Goal: Task Accomplishment & Management: Manage account settings

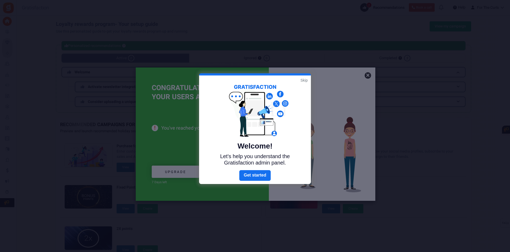
click at [304, 79] on link "Skip" at bounding box center [304, 79] width 7 height 5
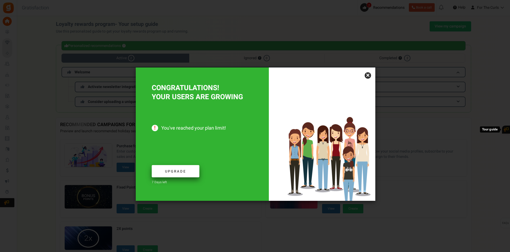
click at [174, 171] on span "Upgrade" at bounding box center [175, 171] width 21 height 5
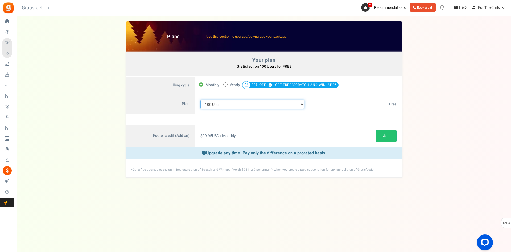
click at [303, 105] on select "100 Users 200 Users 500 Users 1000 Users 2000 Users 3000 Users 4000 Users 5000 …" at bounding box center [253, 104] width 104 height 9
select select "883"
click at [201, 100] on select "100 Users 200 Users 500 Users 1000 Users 2000 Users 3000 Users 4000 Users 5000 …" at bounding box center [253, 104] width 104 height 9
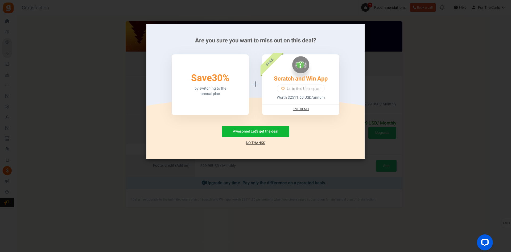
click at [298, 69] on img at bounding box center [300, 64] width 17 height 17
click at [298, 77] on link "Scratch and Win App" at bounding box center [301, 78] width 54 height 9
click at [260, 130] on button "Awesome! Let's get the deal" at bounding box center [255, 131] width 67 height 11
radio input "false"
radio input "true"
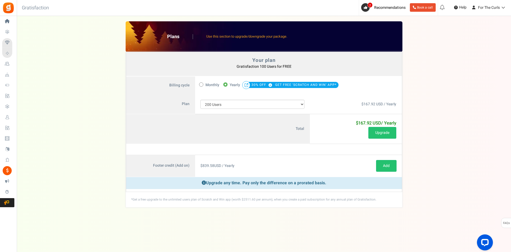
click at [201, 84] on icon at bounding box center [201, 84] width 1 height 1
click at [201, 84] on input "Monthly" at bounding box center [200, 83] width 3 height 3
radio input "true"
click at [228, 84] on label "50% OFF Limited time offer! Yearly 30% OFF GET FREE 'SCRATCH AND WIN' APP*" at bounding box center [280, 84] width 115 height 7
click at [227, 84] on input "50% OFF Limited time offer! Yearly 30% OFF GET FREE 'SCRATCH AND WIN' APP*" at bounding box center [224, 83] width 3 height 3
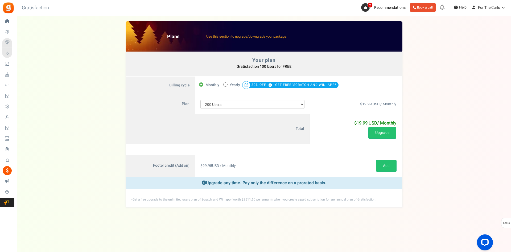
radio input "true"
click at [241, 102] on select "100 Users 200 Users 500 Users 1000 Users 2000 Users 3000 Users 4000 Users 5000 …" at bounding box center [253, 104] width 104 height 9
click at [201, 100] on select "100 Users 200 Users 500 Users 1000 Users 2000 Users 3000 Users 4000 Users 5000 …" at bounding box center [253, 104] width 104 height 9
click at [243, 104] on select "100 Users 200 Users 500 Users 1000 Users 2000 Users 3000 Users 4000 Users 5000 …" at bounding box center [253, 104] width 104 height 9
click at [201, 100] on select "100 Users 200 Users 500 Users 1000 Users 2000 Users 3000 Users 4000 Users 5000 …" at bounding box center [253, 104] width 104 height 9
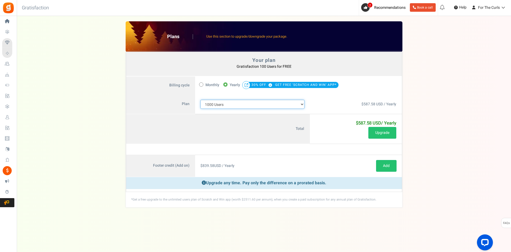
click at [225, 106] on select "100 Users 200 Users 500 Users 1000 Users 2000 Users 3000 Users 4000 Users 5000 …" at bounding box center [253, 104] width 104 height 9
select select "883"
click at [201, 100] on select "100 Users 200 Users 500 Users 1000 Users 2000 Users 3000 Users 4000 Users 5000 …" at bounding box center [253, 104] width 104 height 9
click at [333, 98] on div "$167.92 USD / Yearly Free" at bounding box center [356, 104] width 92 height 20
drag, startPoint x: 9, startPoint y: 17, endPoint x: 11, endPoint y: 19, distance: 2.8
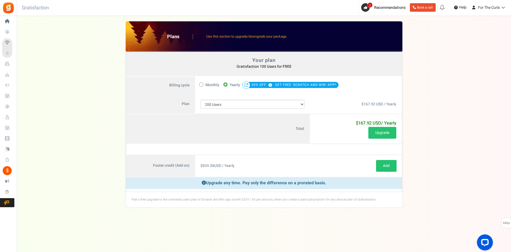
click at [9, 17] on icon at bounding box center [7, 21] width 9 height 9
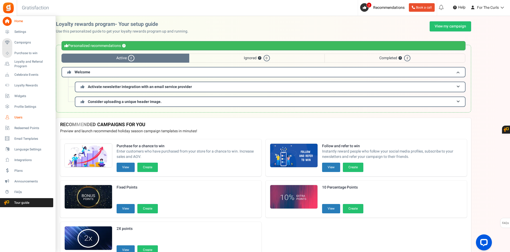
click at [23, 117] on span "Users" at bounding box center [32, 117] width 37 height 5
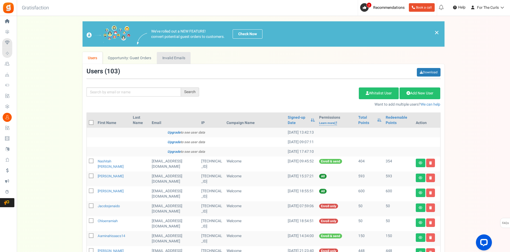
click at [178, 58] on link "Invalid Emails" at bounding box center [174, 58] width 34 height 12
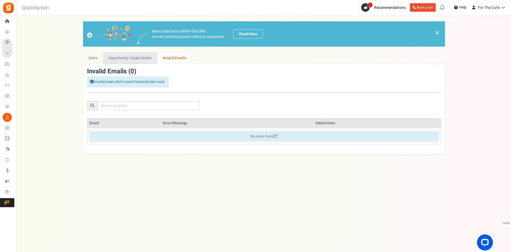
click at [149, 59] on link "Opportunity: Guest Orders" at bounding box center [130, 58] width 54 height 12
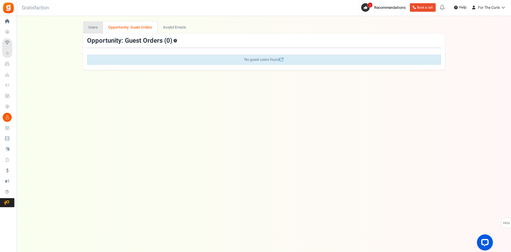
click at [96, 30] on link "Users" at bounding box center [93, 27] width 20 height 12
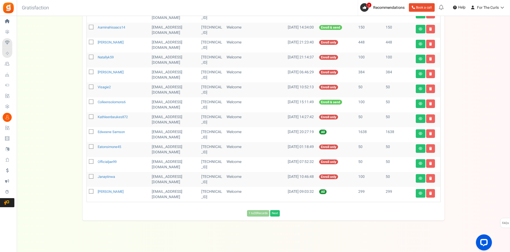
scroll to position [194, 0]
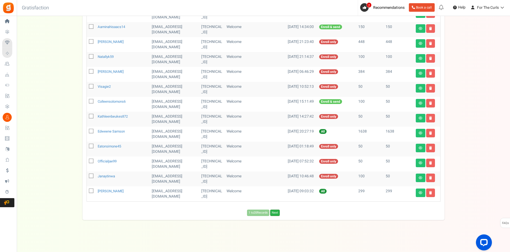
click at [275, 213] on link "Next" at bounding box center [275, 212] width 10 height 6
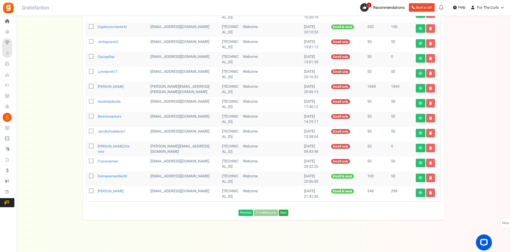
click at [287, 212] on link "Next" at bounding box center [284, 212] width 10 height 6
click at [285, 212] on span "Loading..." at bounding box center [288, 213] width 17 height 6
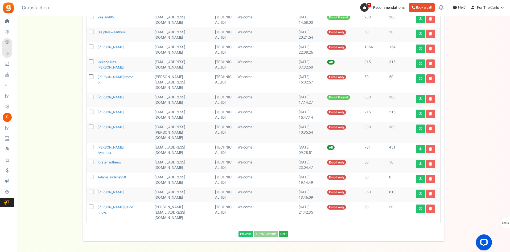
click at [282, 231] on link "Next" at bounding box center [284, 234] width 10 height 6
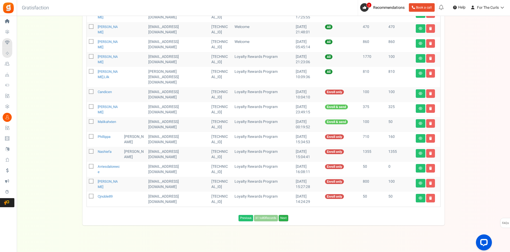
click at [284, 215] on link "Next" at bounding box center [284, 218] width 10 height 6
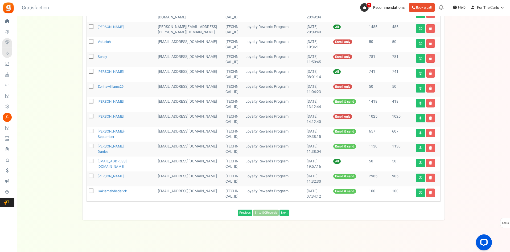
click at [93, 190] on span at bounding box center [91, 190] width 5 height 5
click at [87, 190] on input "checkbox" at bounding box center [85, 190] width 3 height 3
checkbox input "true"
click at [93, 160] on icon at bounding box center [91, 160] width 3 height 3
click at [87, 160] on input "checkbox" at bounding box center [85, 161] width 3 height 3
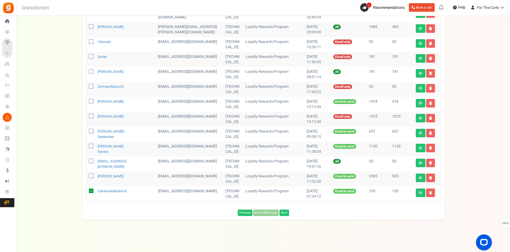
checkbox input "true"
click at [92, 86] on icon at bounding box center [91, 86] width 3 height 3
click at [87, 86] on input "checkbox" at bounding box center [85, 86] width 3 height 3
checkbox input "true"
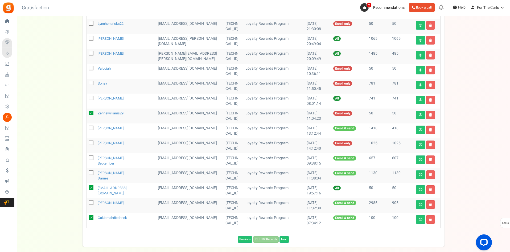
scroll to position [141, 0]
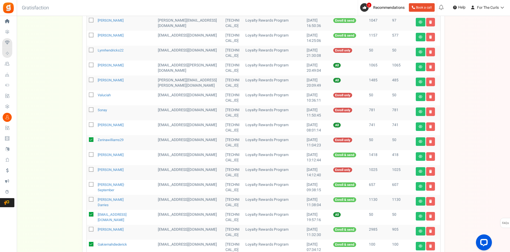
click at [91, 67] on icon at bounding box center [91, 64] width 3 height 3
click at [87, 67] on input "checkbox" at bounding box center [85, 65] width 3 height 3
checkbox input "true"
click at [90, 52] on icon at bounding box center [91, 49] width 3 height 3
click at [87, 52] on input "checkbox" at bounding box center [85, 50] width 3 height 3
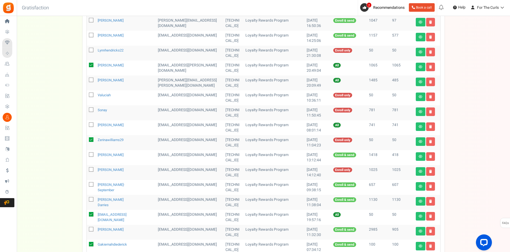
checkbox input "true"
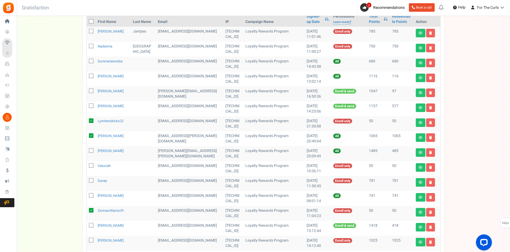
scroll to position [61, 0]
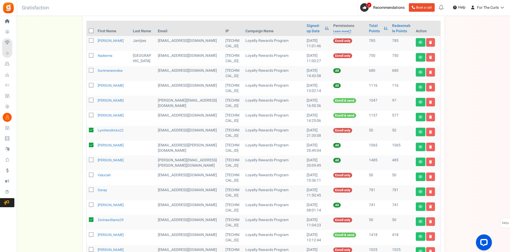
click at [91, 41] on icon at bounding box center [91, 40] width 3 height 3
click at [87, 41] on input "checkbox" at bounding box center [85, 40] width 3 height 3
checkbox input "true"
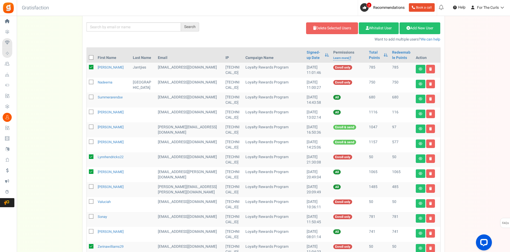
scroll to position [0, 0]
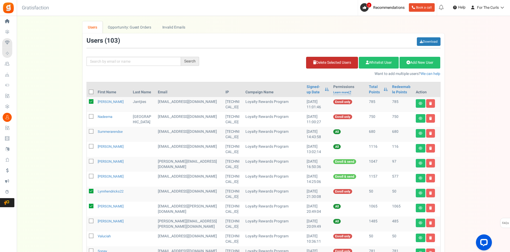
click at [334, 61] on link "Delete Selected Users" at bounding box center [332, 63] width 52 height 12
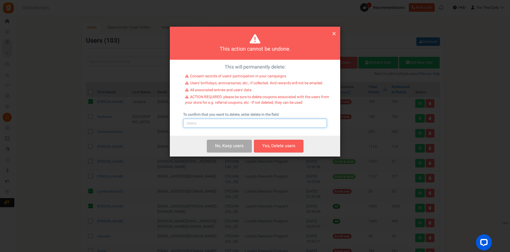
click at [196, 122] on input "text" at bounding box center [255, 122] width 144 height 9
type input "delete"
click at [288, 148] on button "Yes, Delete users" at bounding box center [279, 146] width 50 height 13
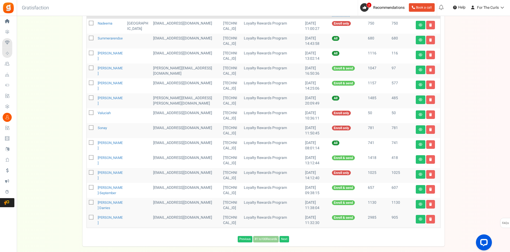
scroll to position [105, 0]
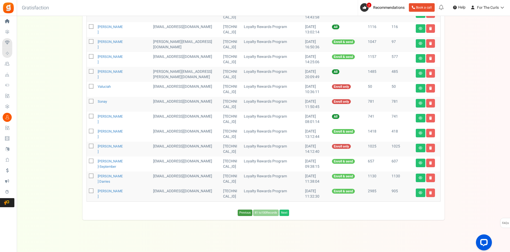
click at [244, 212] on link "Previous" at bounding box center [245, 212] width 15 height 6
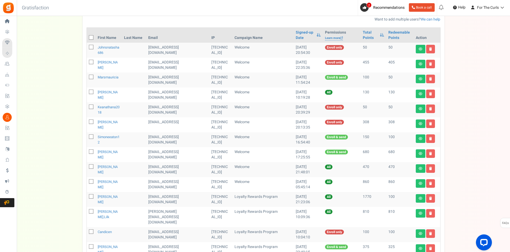
scroll to position [51, 0]
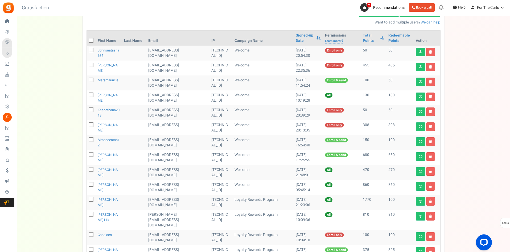
click at [91, 81] on icon at bounding box center [91, 79] width 3 height 3
click at [87, 81] on input "checkbox" at bounding box center [85, 80] width 3 height 3
checkbox input "true"
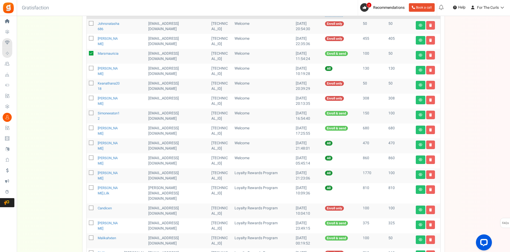
scroll to position [105, 0]
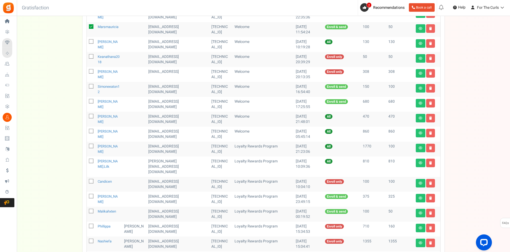
click at [92, 56] on icon at bounding box center [91, 56] width 3 height 3
click at [87, 56] on input "checkbox" at bounding box center [85, 56] width 3 height 3
checkbox input "true"
click at [92, 84] on span at bounding box center [91, 86] width 5 height 5
click at [87, 85] on input "checkbox" at bounding box center [85, 86] width 3 height 3
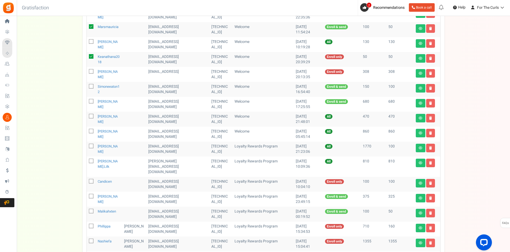
checkbox input "true"
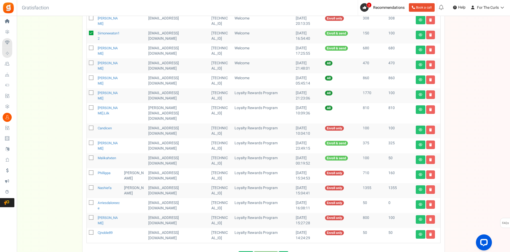
scroll to position [185, 0]
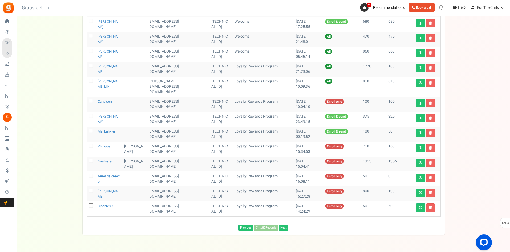
click at [92, 100] on icon at bounding box center [91, 101] width 3 height 3
click at [87, 100] on input "checkbox" at bounding box center [85, 101] width 3 height 3
checkbox input "true"
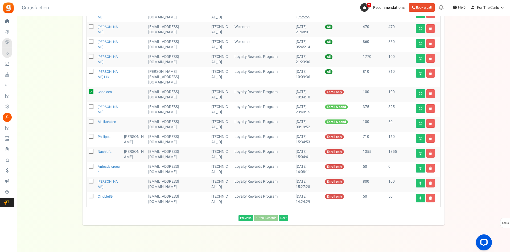
click at [91, 120] on icon at bounding box center [91, 121] width 3 height 3
click at [87, 120] on input "checkbox" at bounding box center [85, 121] width 3 height 3
checkbox input "true"
click at [91, 165] on icon at bounding box center [91, 166] width 3 height 3
click at [87, 165] on input "checkbox" at bounding box center [85, 166] width 3 height 3
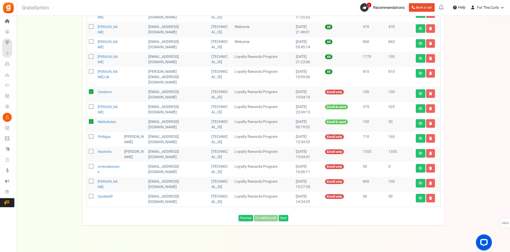
checkbox input "true"
click at [90, 194] on icon at bounding box center [91, 195] width 3 height 3
click at [87, 195] on input "checkbox" at bounding box center [85, 196] width 3 height 3
checkbox input "true"
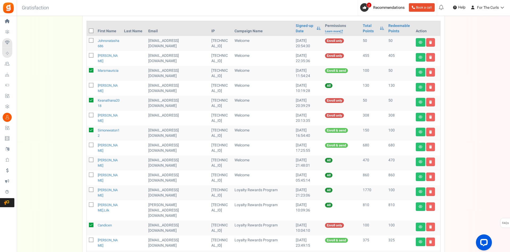
scroll to position [0, 0]
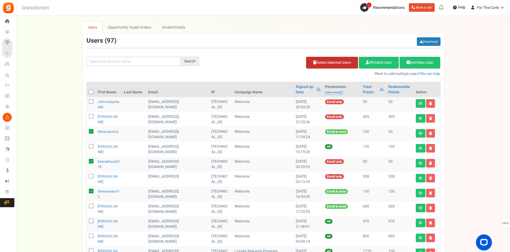
click at [338, 60] on link "Delete Selected Users" at bounding box center [332, 63] width 52 height 12
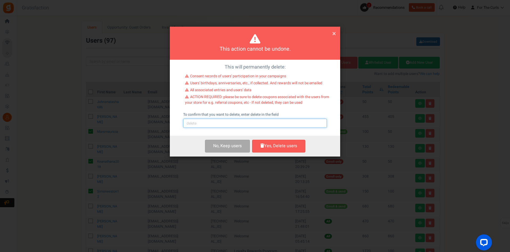
click at [220, 123] on input "text" at bounding box center [255, 122] width 144 height 9
type input "delete"
click at [282, 146] on button "Yes, Delete users" at bounding box center [278, 146] width 53 height 13
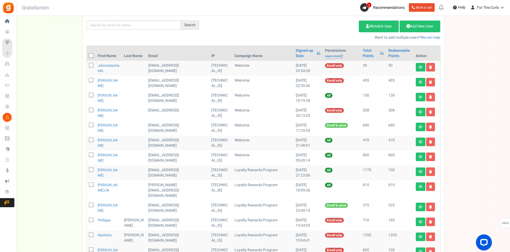
scroll to position [90, 0]
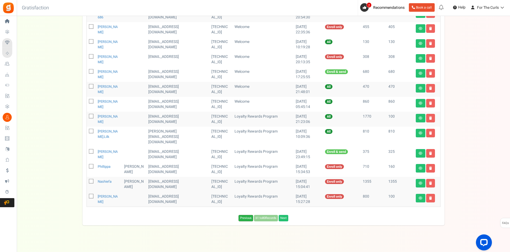
click at [245, 215] on link "Previous" at bounding box center [246, 218] width 15 height 6
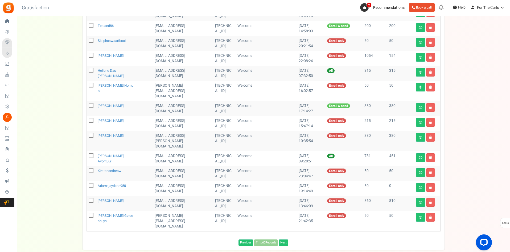
scroll to position [194, 0]
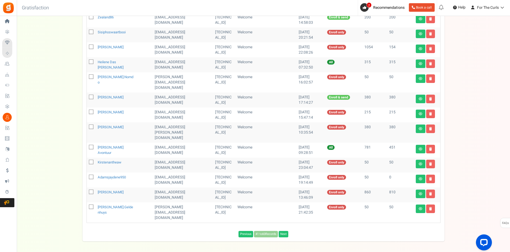
click at [91, 175] on icon at bounding box center [91, 176] width 3 height 3
click at [87, 175] on input "checkbox" at bounding box center [85, 176] width 3 height 3
checkbox input "true"
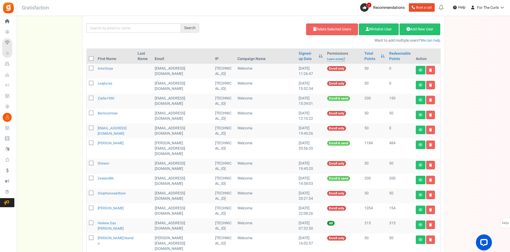
scroll to position [0, 0]
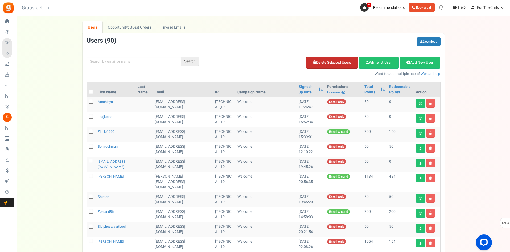
click at [332, 62] on link "Delete Selected Users" at bounding box center [332, 63] width 52 height 12
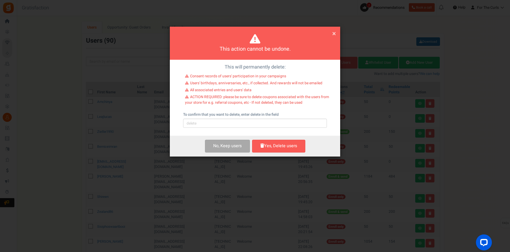
click at [236, 128] on div "This will permanently delete: Consent records of users' participation in your c…" at bounding box center [255, 98] width 170 height 76
click at [233, 125] on input "text" at bounding box center [255, 122] width 144 height 9
type input "delete"
click at [294, 144] on button "Yes, Delete users" at bounding box center [278, 146] width 53 height 13
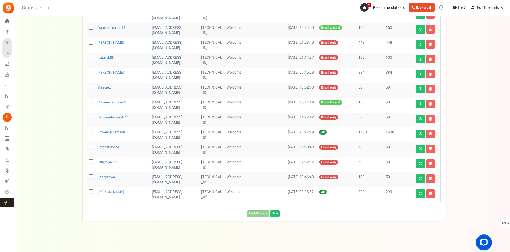
scroll to position [225, 0]
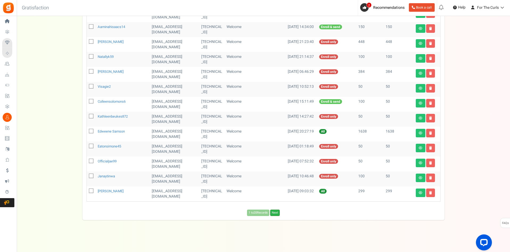
click at [277, 213] on link "Next" at bounding box center [275, 212] width 10 height 6
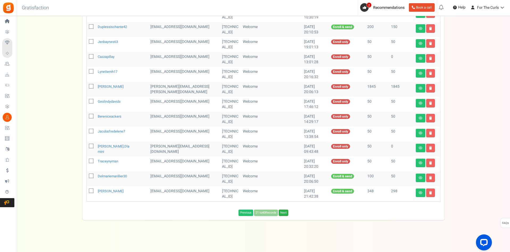
click at [284, 211] on link "Next" at bounding box center [284, 212] width 10 height 6
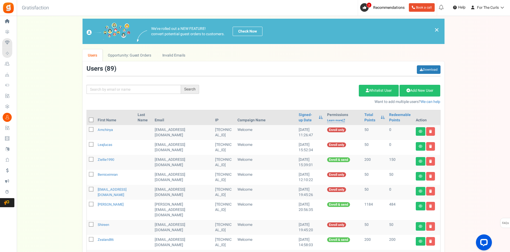
scroll to position [0, 0]
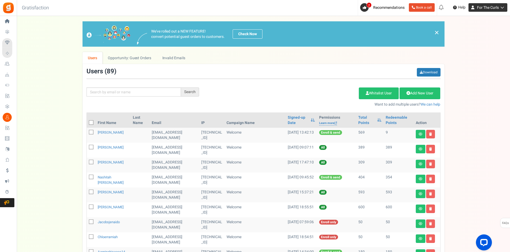
click at [482, 10] on span "For The Curls" at bounding box center [488, 8] width 22 height 6
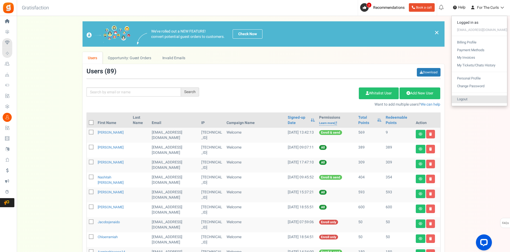
click at [471, 99] on link "Logout" at bounding box center [479, 99] width 55 height 8
